Goal: Task Accomplishment & Management: Manage account settings

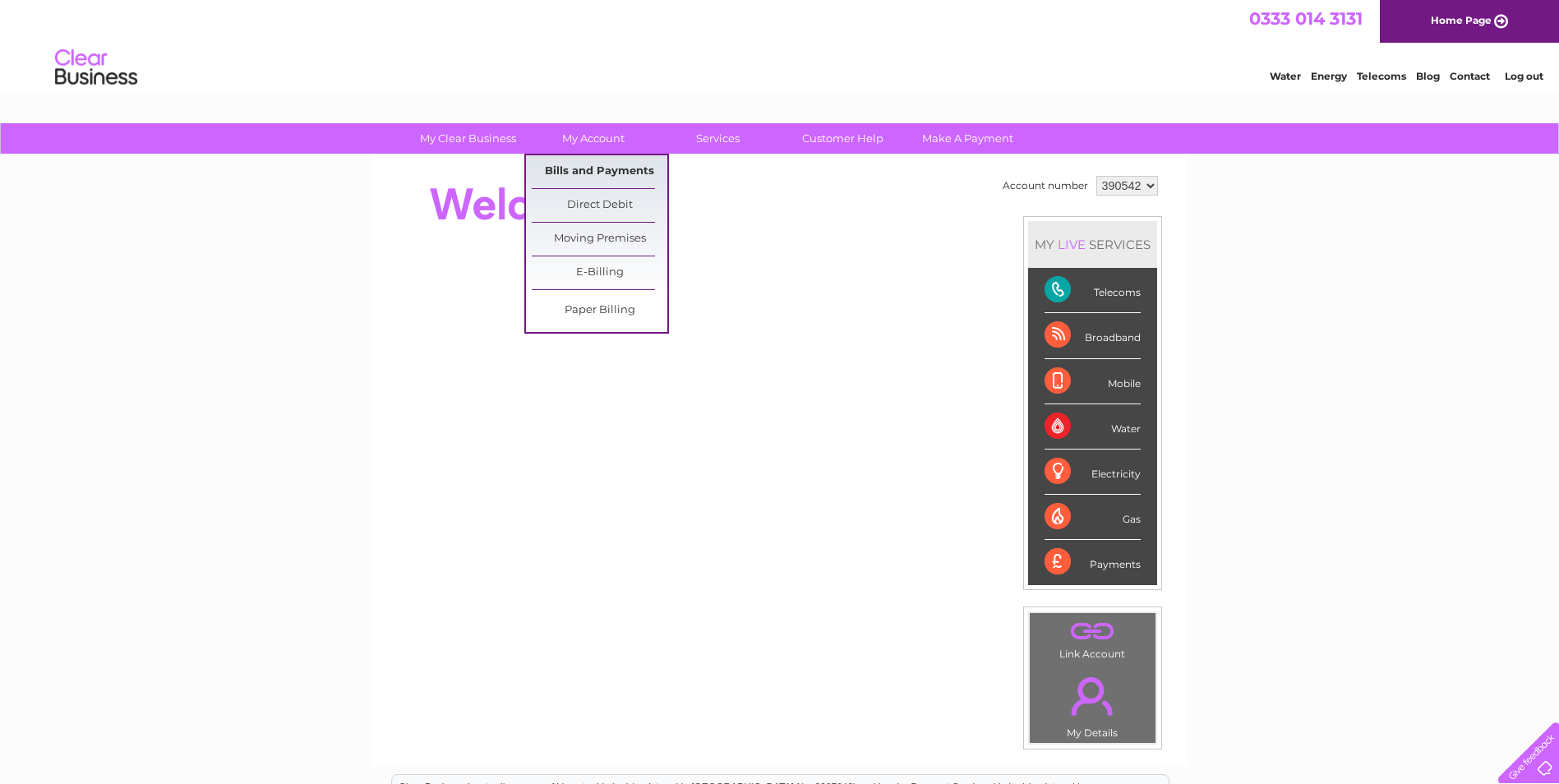
click at [588, 163] on link "Bills and Payments" at bounding box center [599, 172] width 136 height 33
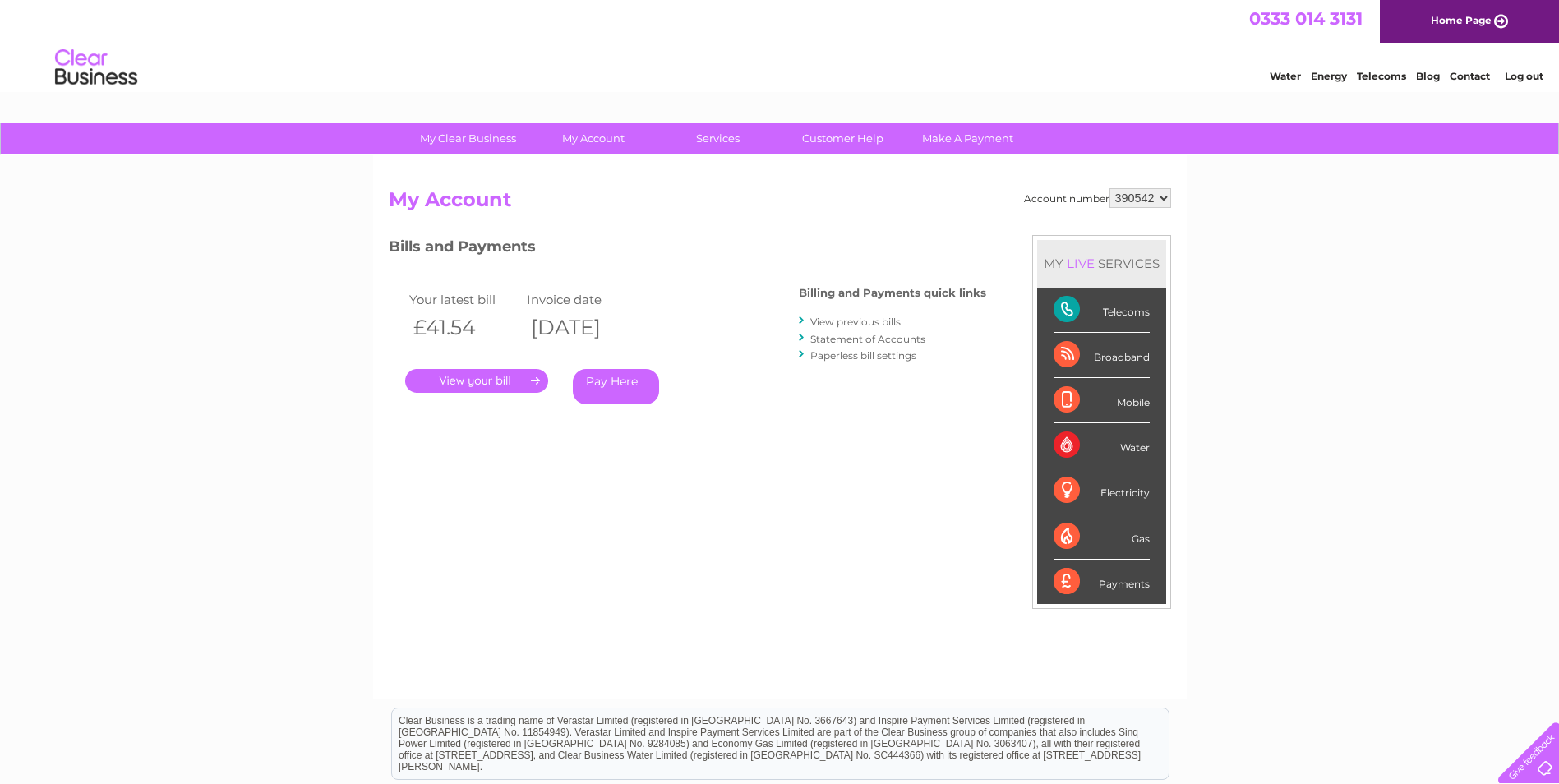
click at [842, 320] on link "View previous bills" at bounding box center [854, 321] width 90 height 12
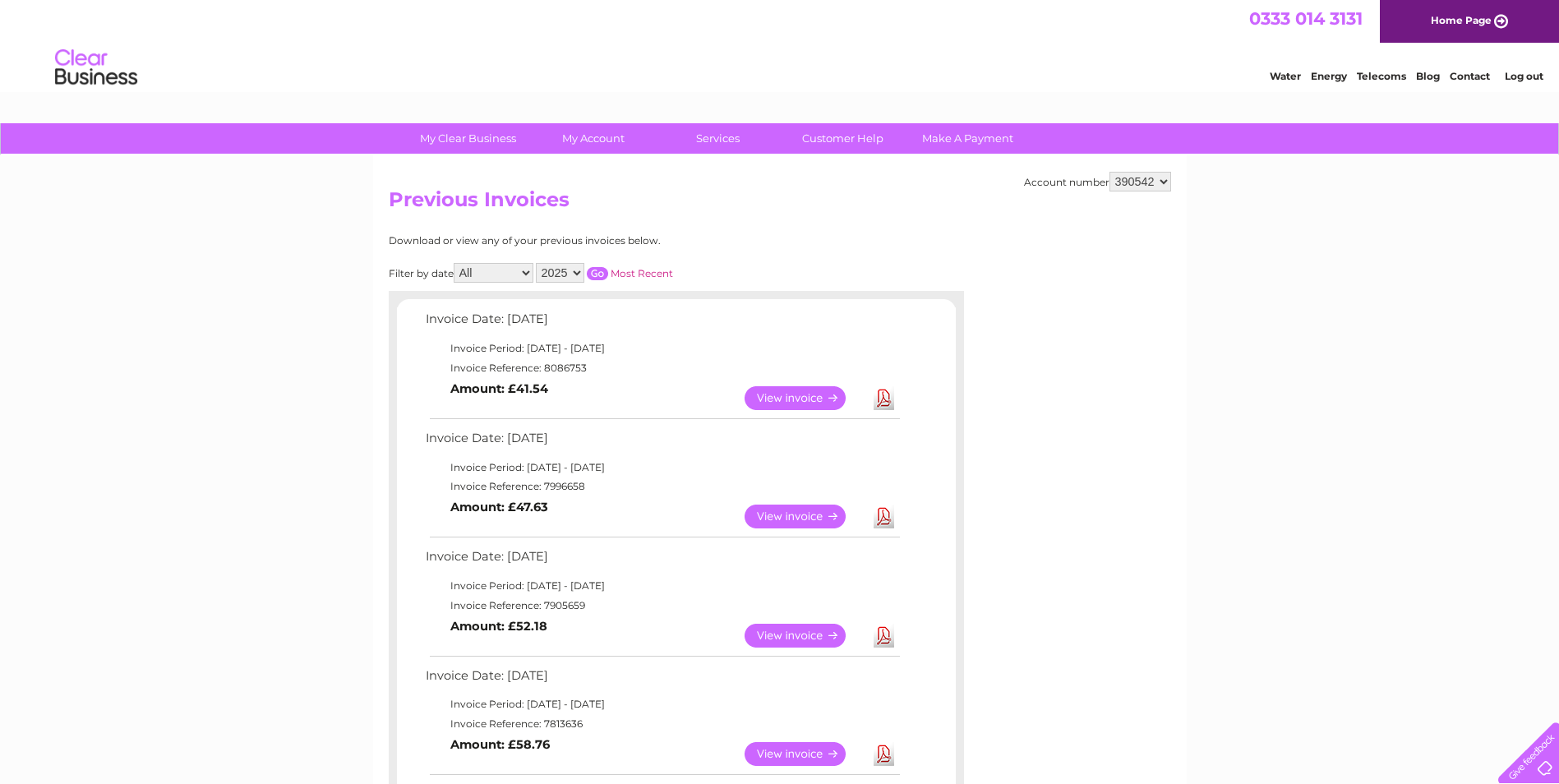
click at [811, 510] on link "View" at bounding box center [804, 516] width 120 height 24
